Goal: Task Accomplishment & Management: Complete application form

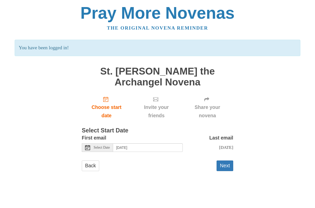
click at [88, 147] on icon at bounding box center [87, 147] width 5 height 5
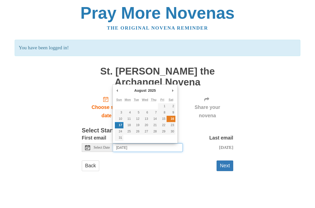
type input "Saturday, August 16th"
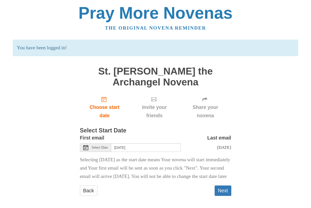
scroll to position [11, 0]
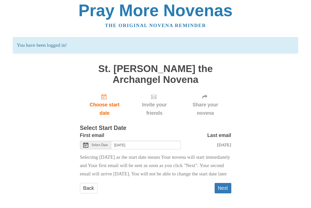
click at [85, 142] on icon at bounding box center [85, 144] width 5 height 5
click at [148, 111] on div "Invite your friends" at bounding box center [154, 105] width 50 height 30
click at [221, 186] on button "Next" at bounding box center [223, 188] width 17 height 10
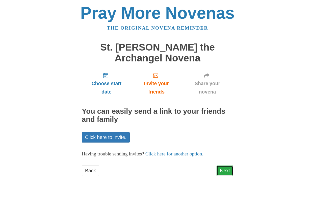
click at [225, 170] on link "Next" at bounding box center [225, 170] width 17 height 10
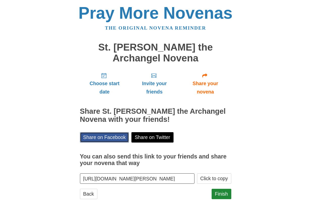
click at [107, 137] on link "Share on Facebook" at bounding box center [104, 137] width 49 height 10
